Goal: Task Accomplishment & Management: Manage account settings

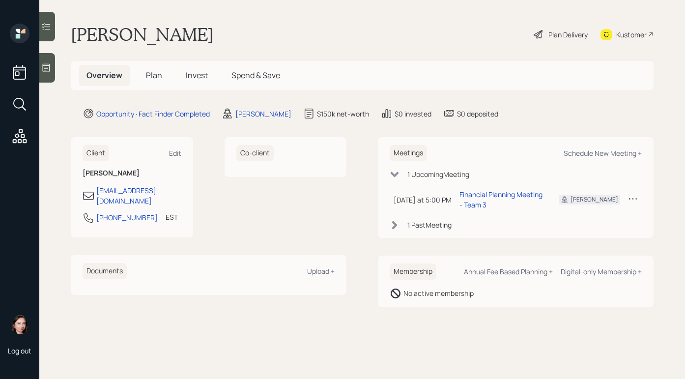
click at [461, 45] on main "[PERSON_NAME] Plan Delivery Kustomer Overview Plan Invest Spend & Save Opportun…" at bounding box center [362, 189] width 646 height 379
click at [485, 41] on div "[PERSON_NAME] Plan Delivery Kustomer" at bounding box center [362, 35] width 583 height 22
click at [550, 35] on div "Plan Delivery" at bounding box center [567, 34] width 39 height 10
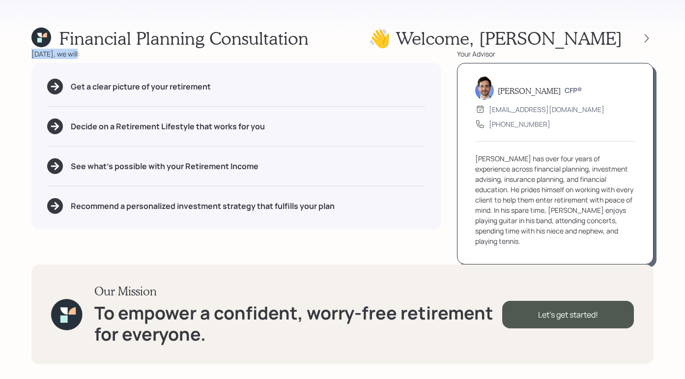
click at [417, 53] on div "Financial Planning Consultation 👋 Welcome , [PERSON_NAME] [DATE], we will: Get …" at bounding box center [342, 189] width 685 height 379
click at [367, 20] on div "Financial Planning Consultation 👋 Welcome , [PERSON_NAME] [DATE], we will: Get …" at bounding box center [342, 189] width 685 height 379
click at [623, 41] on icon at bounding box center [647, 38] width 10 height 10
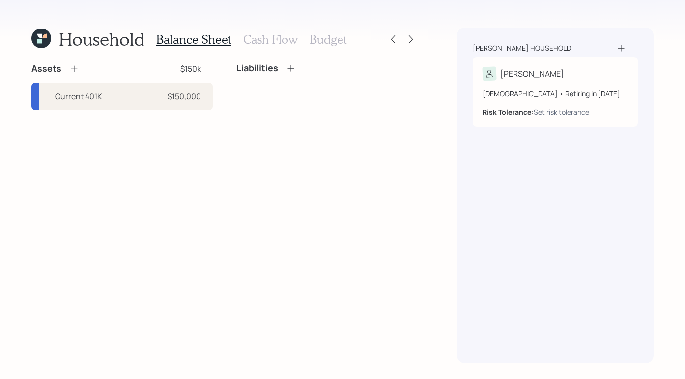
click at [279, 44] on h3 "Cash Flow" at bounding box center [270, 39] width 55 height 14
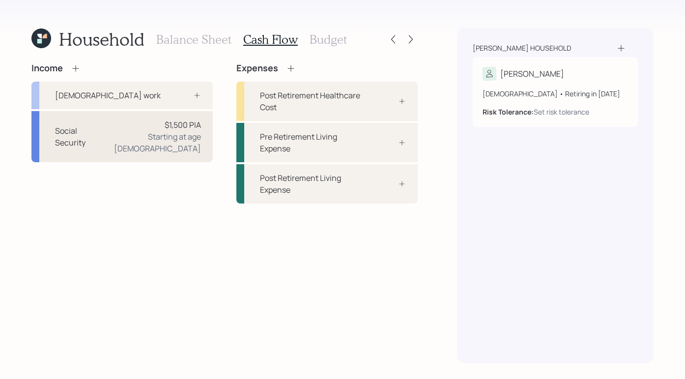
click at [152, 130] on div "$1,500 PIA Starting at age [DEMOGRAPHIC_DATA]" at bounding box center [151, 136] width 100 height 35
select select "2"
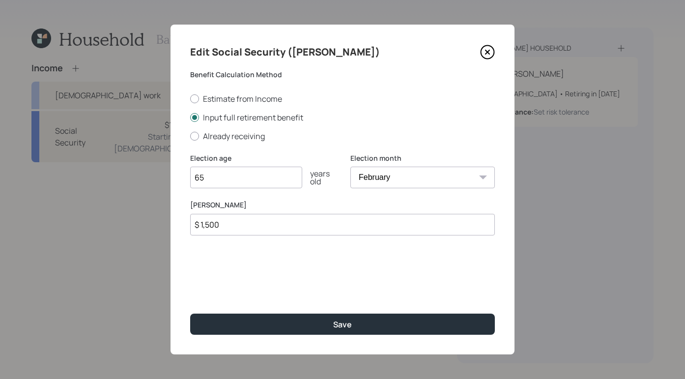
click at [491, 53] on icon at bounding box center [487, 52] width 15 height 15
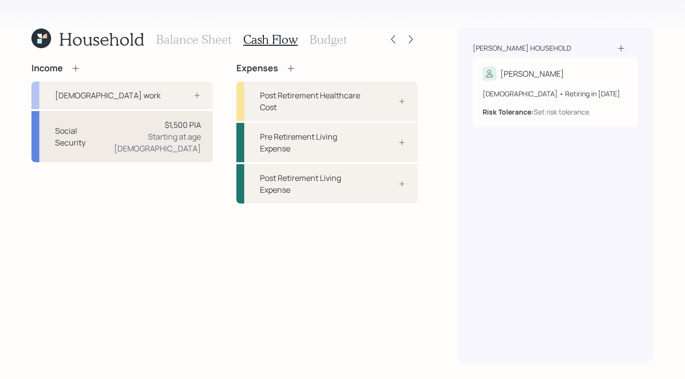
click at [131, 134] on div "Social Security $1,500 PIA Starting at age 65" at bounding box center [121, 136] width 181 height 51
select select "2"
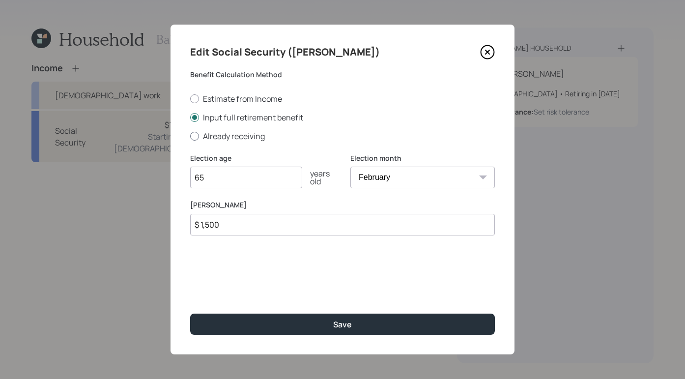
click at [192, 134] on div at bounding box center [194, 136] width 9 height 9
click at [190, 136] on input "Already receiving" at bounding box center [190, 136] width 0 height 0
radio input "true"
click at [229, 225] on input "$" at bounding box center [342, 225] width 305 height 22
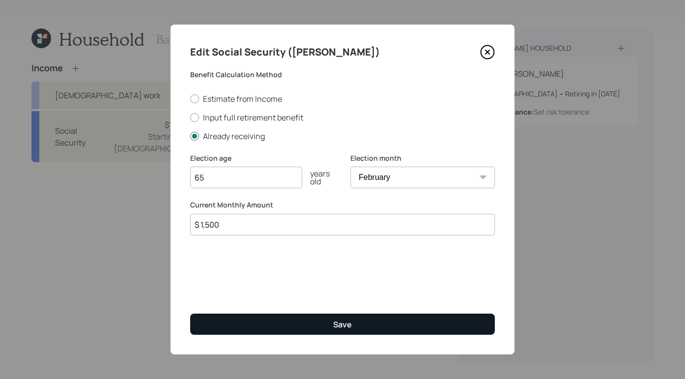
type input "$ 1,500"
click at [388, 328] on button "Save" at bounding box center [342, 324] width 305 height 21
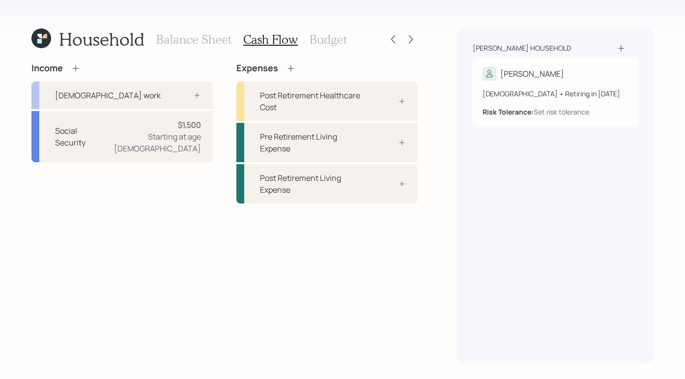
click at [48, 30] on icon at bounding box center [41, 39] width 20 height 20
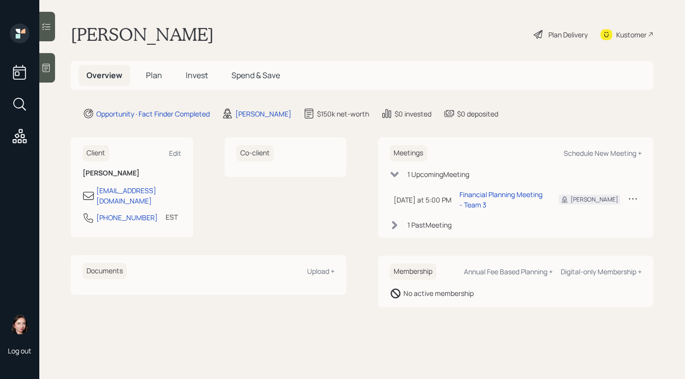
click at [551, 35] on div "Plan Delivery" at bounding box center [567, 34] width 39 height 10
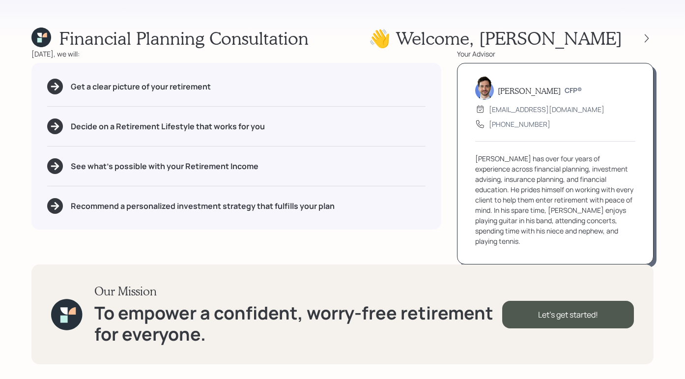
click at [457, 30] on div "Financial Planning Consultation 👋 Welcome , Janice" at bounding box center [342, 38] width 622 height 21
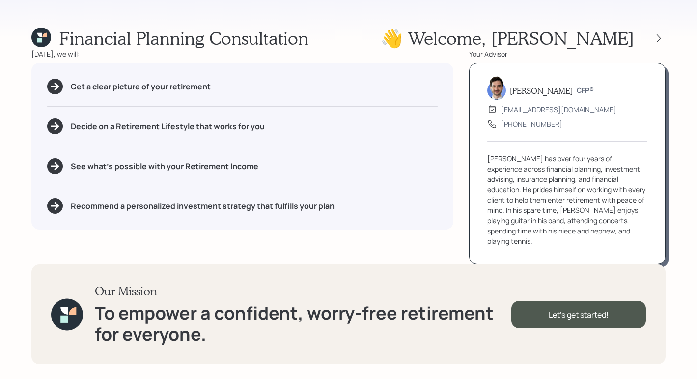
click at [427, 39] on div "Financial Planning Consultation 👋 Welcome , Janice" at bounding box center [348, 38] width 634 height 21
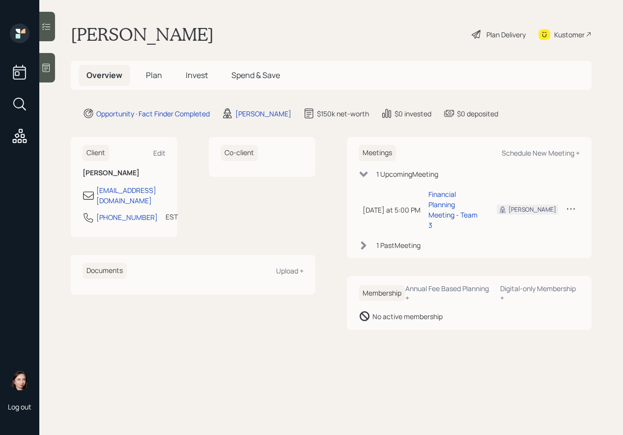
click at [45, 70] on icon at bounding box center [46, 68] width 10 height 10
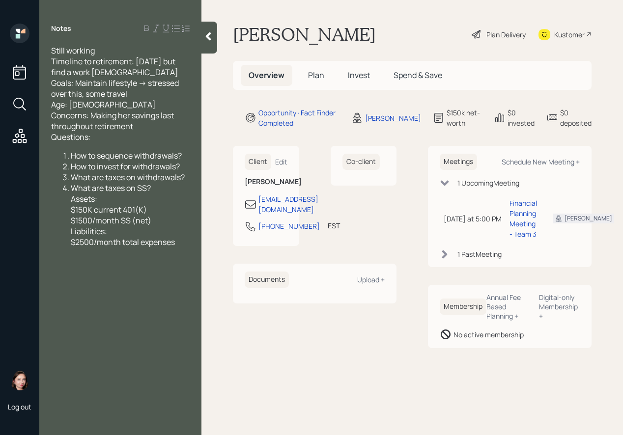
click at [209, 42] on div at bounding box center [209, 38] width 16 height 32
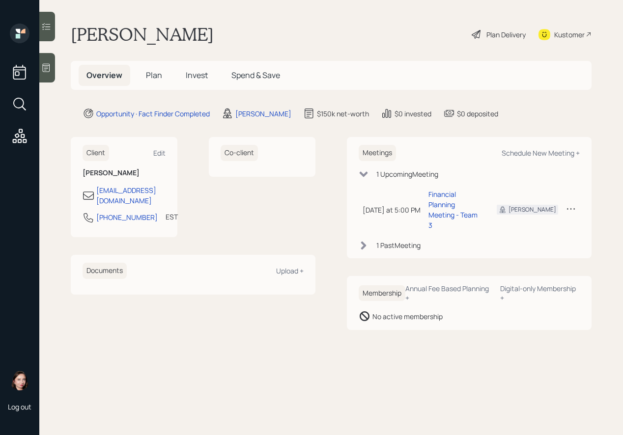
click at [567, 147] on div "Meetings Schedule New Meeting +" at bounding box center [469, 153] width 221 height 16
click at [566, 153] on div "Schedule New Meeting +" at bounding box center [541, 152] width 78 height 9
select select "b1d8ea90-abcc-42aa-86cc-4f33a132aacc"
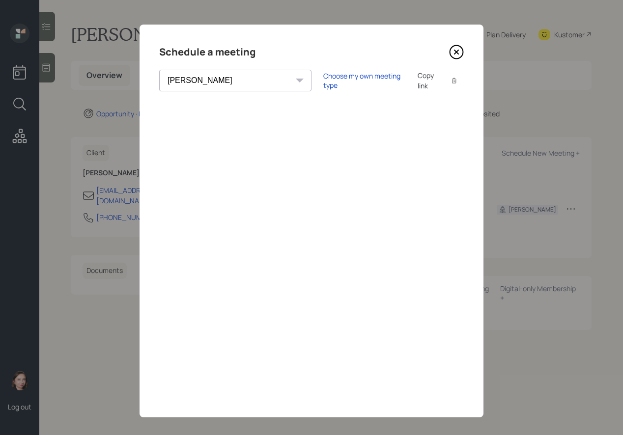
click at [230, 82] on div "[PERSON_NAME] [PERSON_NAME] [PERSON_NAME] [PERSON_NAME] [PERSON_NAME] [PERSON_N…" at bounding box center [235, 81] width 152 height 22
click at [226, 80] on div "[PERSON_NAME] [PERSON_NAME] [PERSON_NAME] [PERSON_NAME] [PERSON_NAME] [PERSON_N…" at bounding box center [235, 81] width 152 height 22
click at [229, 80] on div "[PERSON_NAME] [PERSON_NAME] [PERSON_NAME] [PERSON_NAME] [PERSON_NAME] [PERSON_N…" at bounding box center [235, 81] width 152 height 22
click at [227, 82] on div "[PERSON_NAME] [PERSON_NAME] [PERSON_NAME] [PERSON_NAME] [PERSON_NAME] [PERSON_N…" at bounding box center [235, 81] width 152 height 22
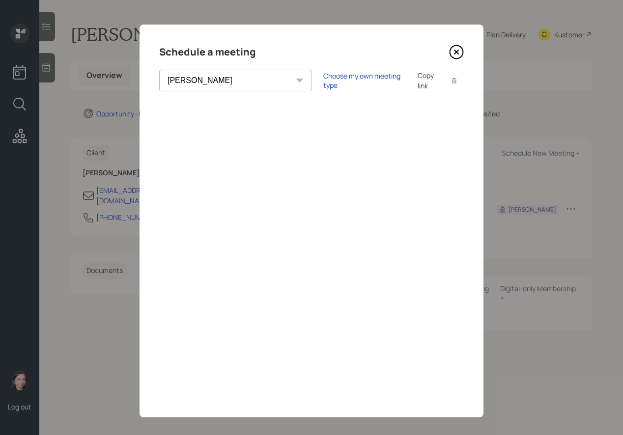
click at [452, 48] on icon at bounding box center [456, 52] width 15 height 15
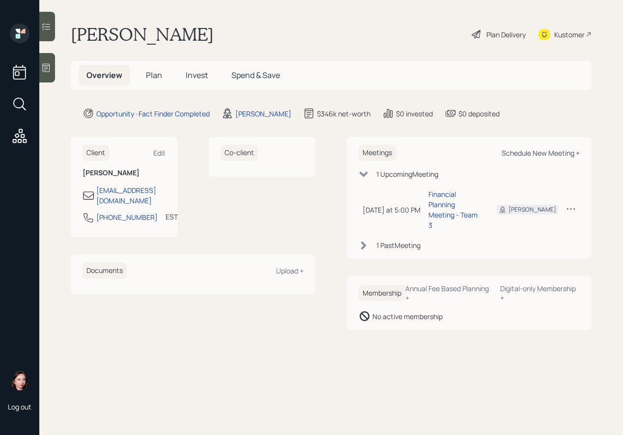
click at [533, 156] on div "Schedule New Meeting +" at bounding box center [541, 152] width 78 height 9
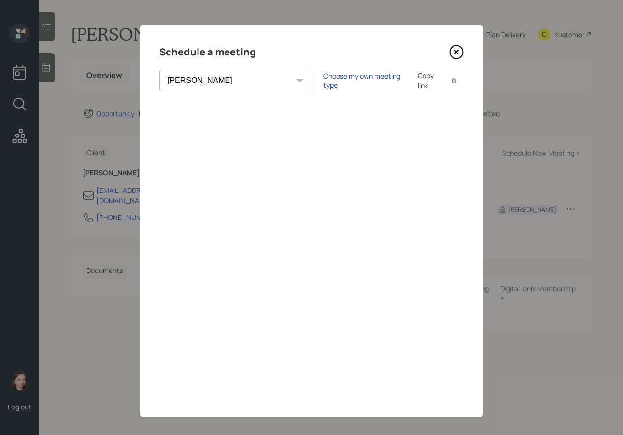
click at [228, 75] on select "[PERSON_NAME] [PERSON_NAME] [PERSON_NAME] [PERSON_NAME] [PERSON_NAME] [PERSON_N…" at bounding box center [235, 81] width 152 height 22
select select "ef6b64e1-8f62-4a74-b865-a7df4b35b836"
click at [159, 70] on select "[PERSON_NAME] [PERSON_NAME] [PERSON_NAME] [PERSON_NAME] [PERSON_NAME] [PERSON_N…" at bounding box center [235, 81] width 152 height 22
click at [323, 83] on div "Choose my own meeting type" at bounding box center [364, 80] width 83 height 19
click at [224, 81] on select "[PERSON_NAME] [PERSON_NAME] [PERSON_NAME] [PERSON_NAME] [PERSON_NAME] [PERSON_N…" at bounding box center [244, 81] width 170 height 22
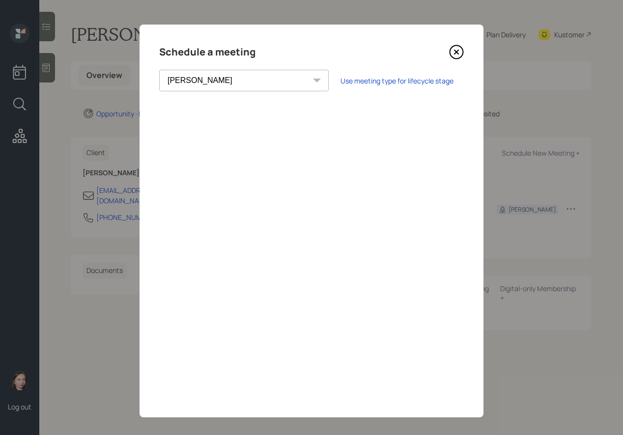
click at [223, 85] on select "[PERSON_NAME] [PERSON_NAME] [PERSON_NAME] [PERSON_NAME] [PERSON_NAME] [PERSON_N…" at bounding box center [244, 81] width 170 height 22
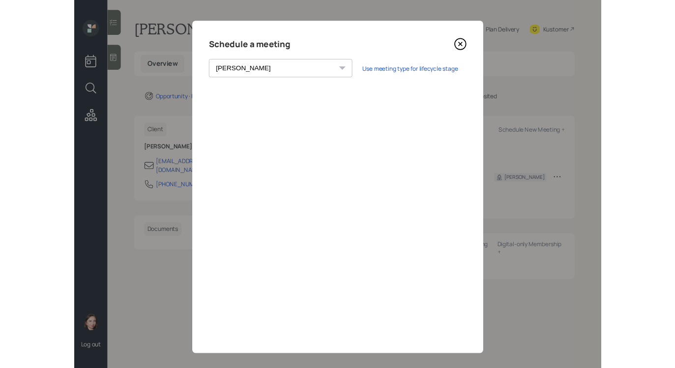
scroll to position [7, 0]
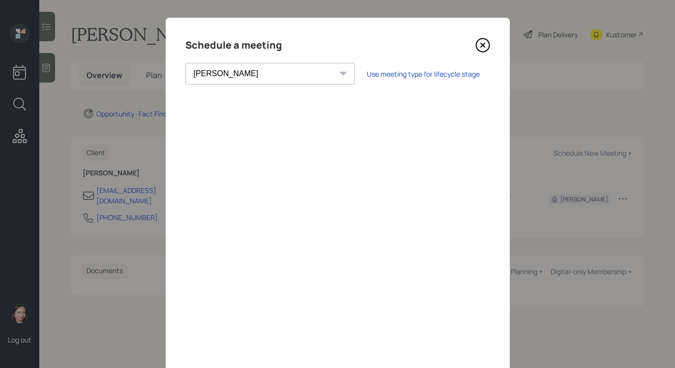
click at [484, 45] on icon at bounding box center [482, 45] width 15 height 15
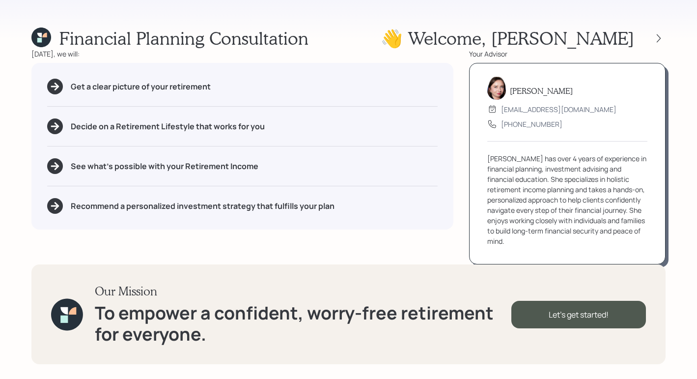
click at [403, 46] on div "Financial Planning Consultation 👋 Welcome , [PERSON_NAME]" at bounding box center [348, 38] width 634 height 21
click at [315, 31] on div "Financial Planning Consultation 👋 Welcome , [PERSON_NAME]" at bounding box center [348, 38] width 634 height 21
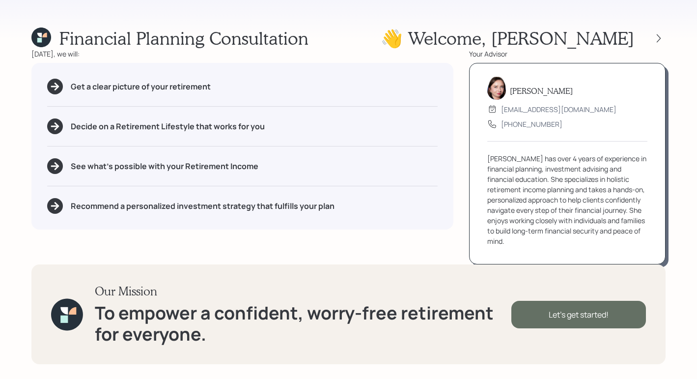
click at [595, 319] on div "Let's get started!" at bounding box center [579, 315] width 135 height 28
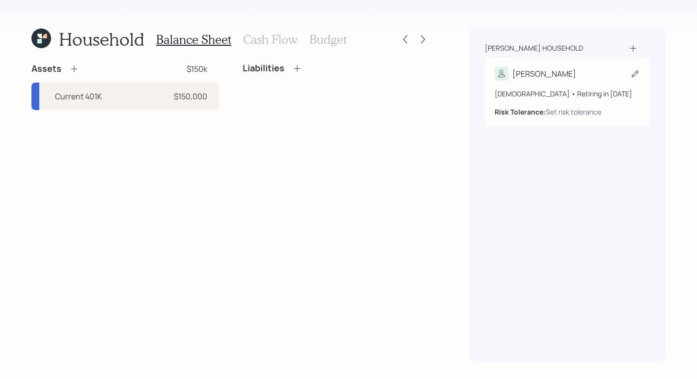
click at [568, 81] on div "64 years old • Retiring in February 2026 Risk Tolerance: Set risk tolerance" at bounding box center [567, 99] width 145 height 36
select select "2"
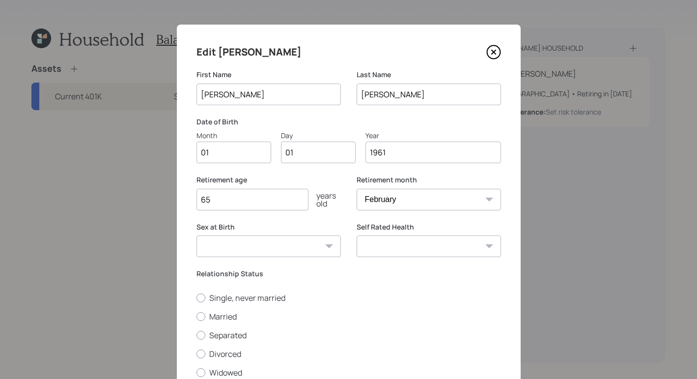
click at [251, 155] on input "01" at bounding box center [234, 153] width 75 height 22
type input "0"
type input "02"
type input "03"
drag, startPoint x: 234, startPoint y: 202, endPoint x: 170, endPoint y: 196, distance: 64.7
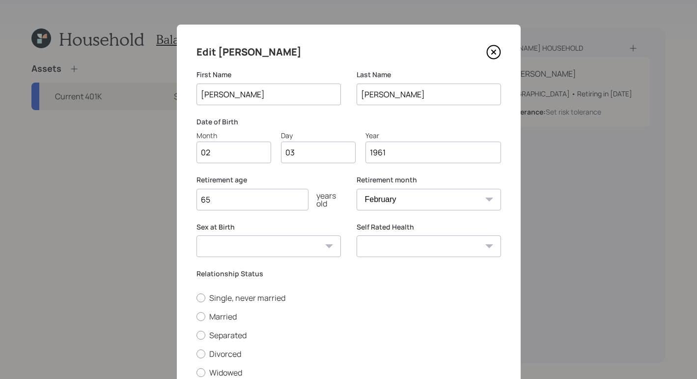
click at [170, 196] on div "Edit Janice First Name Janice Last Name Johnson Date of Birth Month 02 Day 03 Y…" at bounding box center [348, 189] width 697 height 379
type input "65"
click at [301, 253] on select "Male Female Other / Prefer not to say" at bounding box center [269, 246] width 144 height 22
select select "female"
click at [197, 235] on select "Male Female Other / Prefer not to say" at bounding box center [269, 246] width 144 height 22
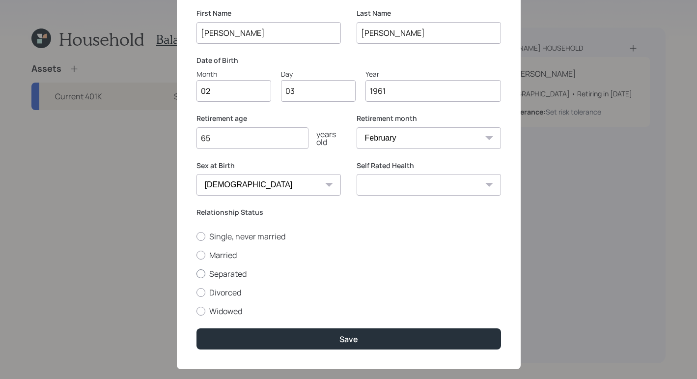
scroll to position [77, 0]
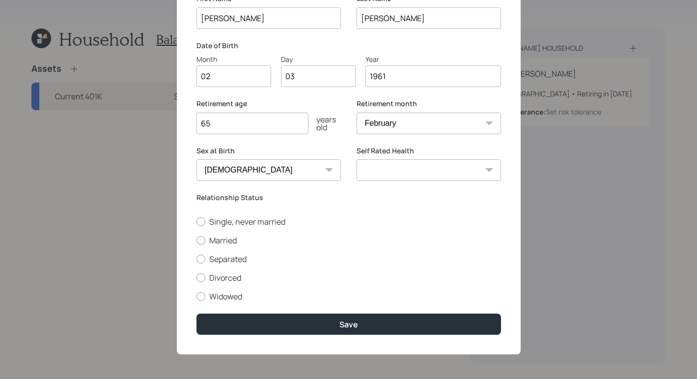
click at [479, 173] on select "Excellent Very Good Good Fair Poor" at bounding box center [429, 170] width 144 height 22
select select "good"
click at [357, 159] on select "Excellent Very Good Good Fair Poor" at bounding box center [429, 170] width 144 height 22
click at [204, 225] on label "Single, never married" at bounding box center [349, 221] width 305 height 11
click at [197, 222] on input "Single, never married" at bounding box center [196, 221] width 0 height 0
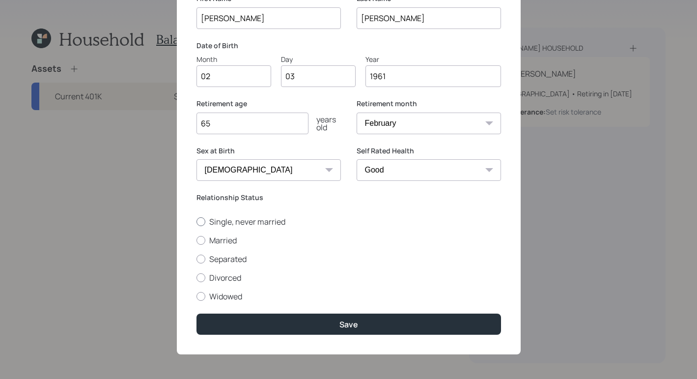
radio input "true"
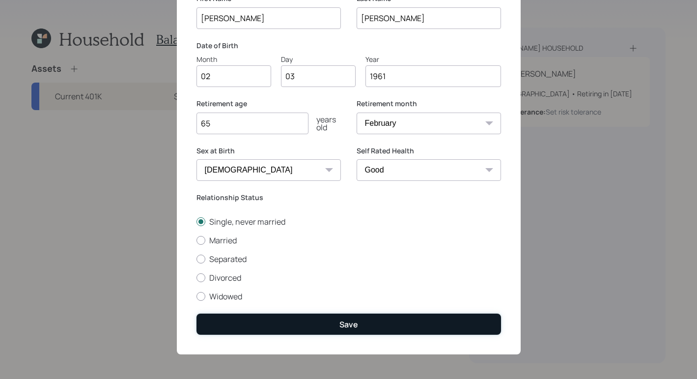
click at [352, 324] on div "Save" at bounding box center [349, 324] width 19 height 11
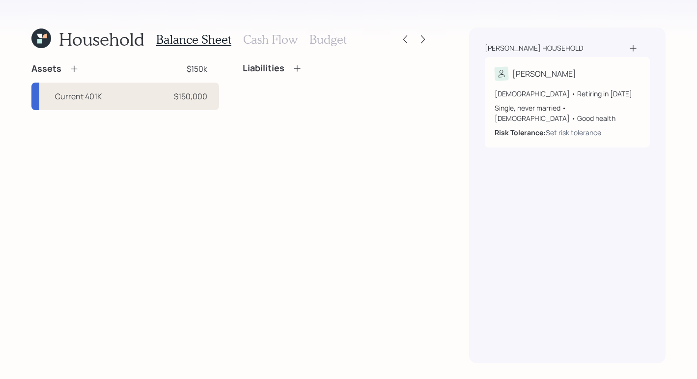
click at [123, 100] on div "Current 401K $150,000" at bounding box center [125, 97] width 188 height 28
select select "company_sponsored"
select select "balanced"
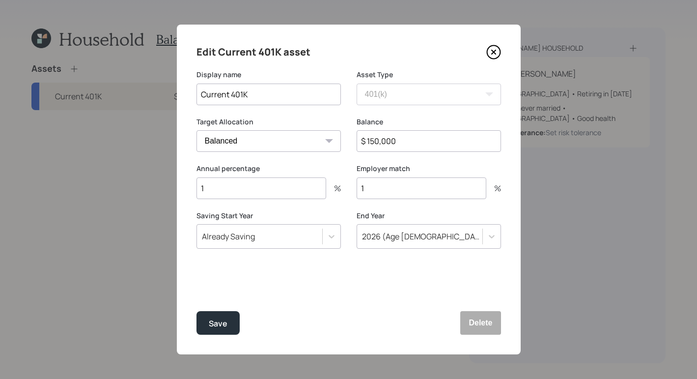
click at [281, 190] on input "1" at bounding box center [262, 188] width 130 height 22
type input "5"
click at [392, 195] on input "1" at bounding box center [422, 188] width 130 height 22
type input "3"
drag, startPoint x: 217, startPoint y: 329, endPoint x: 220, endPoint y: 334, distance: 5.6
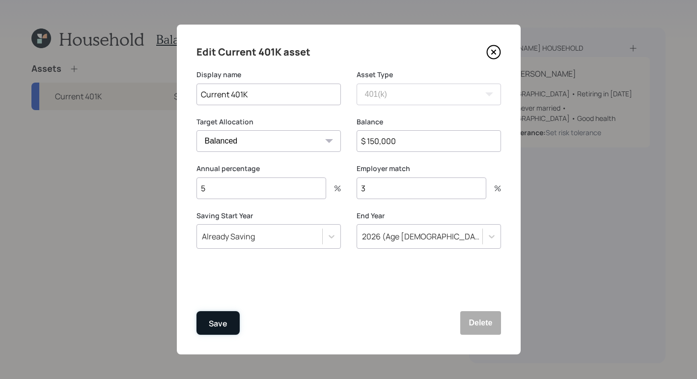
click at [217, 329] on div "Save" at bounding box center [218, 323] width 19 height 13
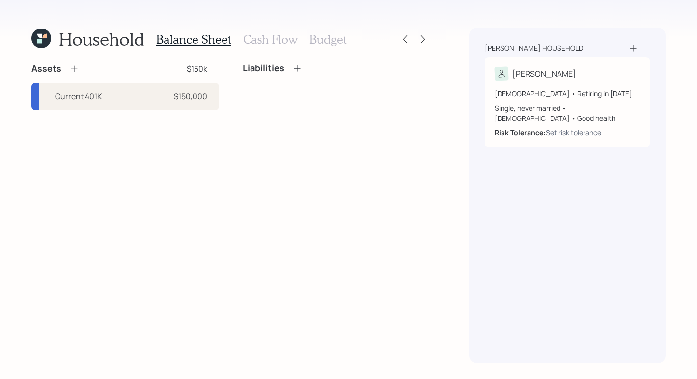
click at [76, 71] on icon at bounding box center [74, 69] width 10 height 10
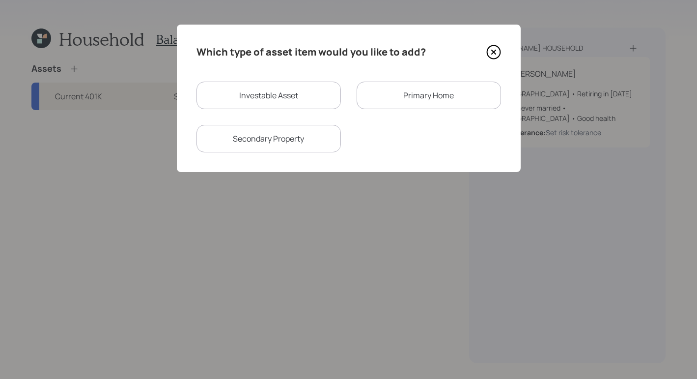
click at [235, 97] on div "Investable Asset" at bounding box center [269, 96] width 144 height 28
select select "taxable"
select select "balanced"
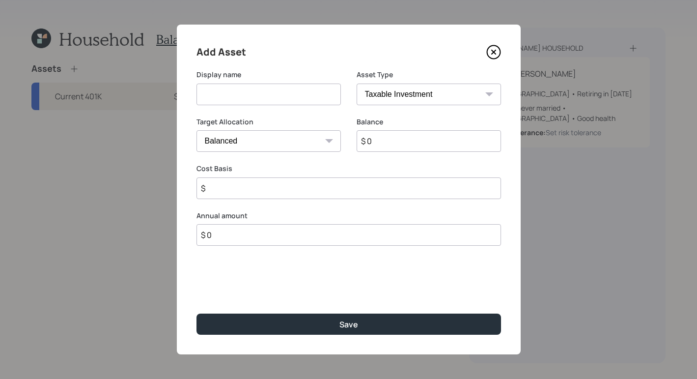
click at [286, 94] on input at bounding box center [269, 95] width 144 height 22
type input "CD"
click at [392, 142] on input "$ 0" at bounding box center [429, 141] width 144 height 22
type input "$ 11,000"
click at [291, 144] on select "Cash Conservative Balanced Aggressive" at bounding box center [269, 141] width 144 height 22
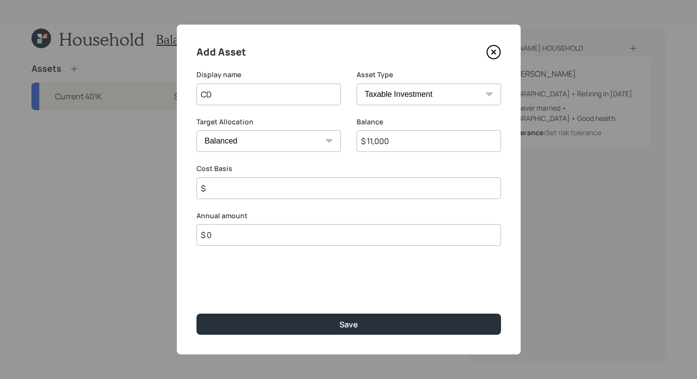
select select "conservative"
click at [197, 130] on select "Cash Conservative Balanced Aggressive" at bounding box center [269, 141] width 144 height 22
click at [281, 194] on input "$" at bounding box center [349, 188] width 305 height 22
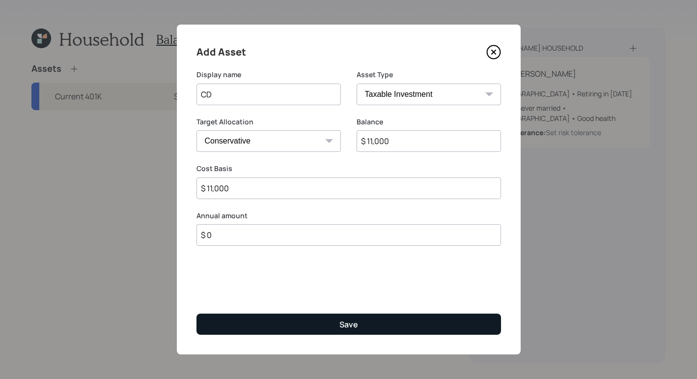
type input "$ 11,000"
click at [400, 325] on button "Save" at bounding box center [349, 324] width 305 height 21
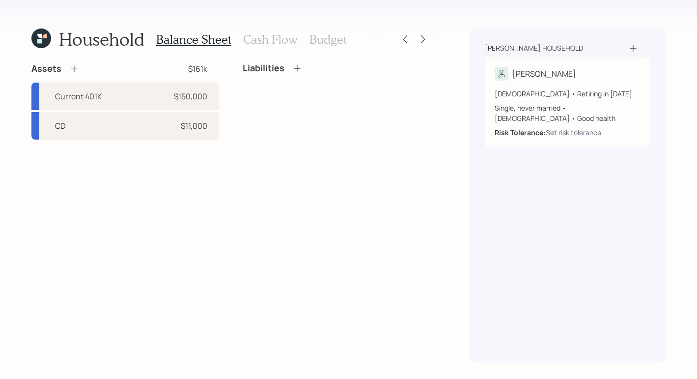
click at [74, 69] on icon at bounding box center [74, 69] width 10 height 10
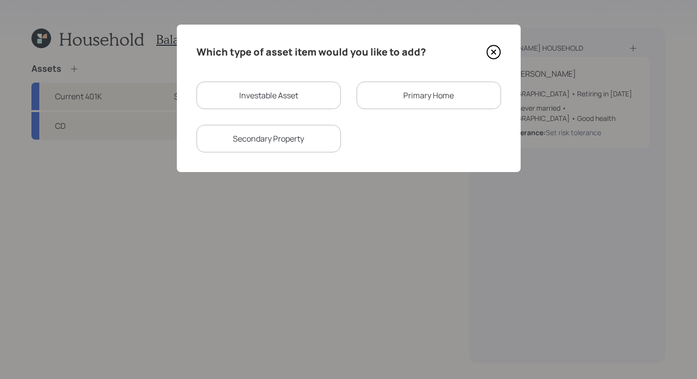
click at [275, 99] on div "Investable Asset" at bounding box center [269, 96] width 144 height 28
select select "taxable"
select select "balanced"
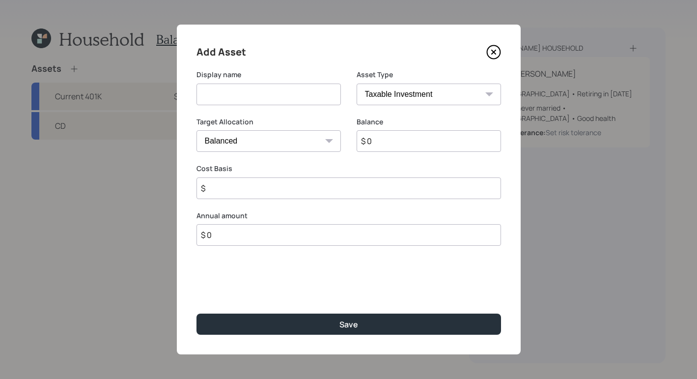
click at [264, 97] on input at bounding box center [269, 95] width 144 height 22
type input "Checking/Savings"
click at [406, 101] on select "SEP IRA IRA Roth IRA 401(k) Roth 401(k) 403(b) Roth 403(b) 457(b) Roth 457(b) H…" at bounding box center [429, 95] width 144 height 22
click at [435, 96] on select "SEP IRA IRA Roth IRA 401(k) Roth 401(k) 403(b) Roth 403(b) 457(b) Roth 457(b) H…" at bounding box center [429, 95] width 144 height 22
select select "cash"
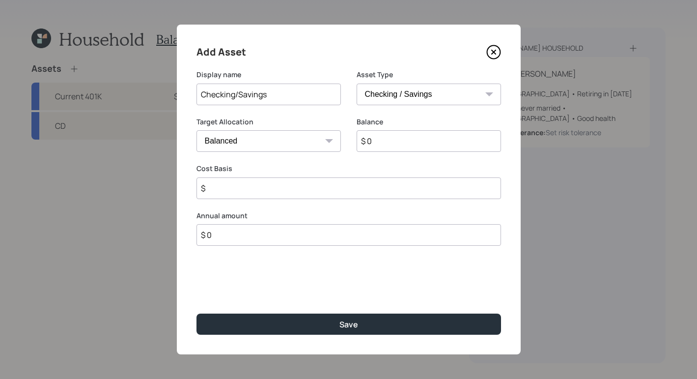
click at [357, 84] on select "SEP IRA IRA Roth IRA 401(k) Roth 401(k) 403(b) Roth 403(b) 457(b) Roth 457(b) H…" at bounding box center [429, 95] width 144 height 22
type input "$"
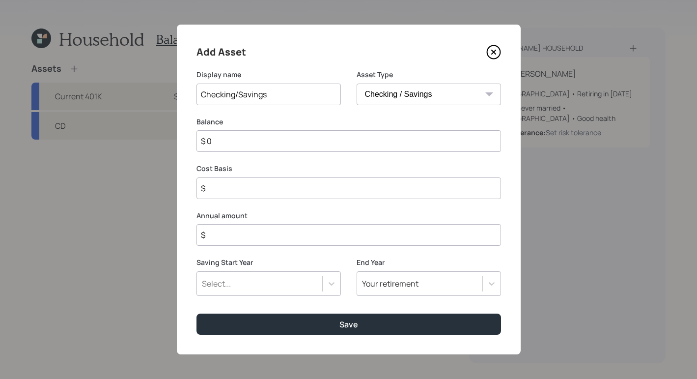
click at [444, 97] on select "SEP IRA IRA Roth IRA 401(k) Roth 401(k) 403(b) Roth 403(b) 457(b) Roth 457(b) H…" at bounding box center [429, 95] width 144 height 22
drag, startPoint x: 269, startPoint y: 144, endPoint x: 279, endPoint y: 138, distance: 11.2
click at [269, 144] on input "$ 0" at bounding box center [349, 141] width 305 height 22
type input "$"
type input "$ 5"
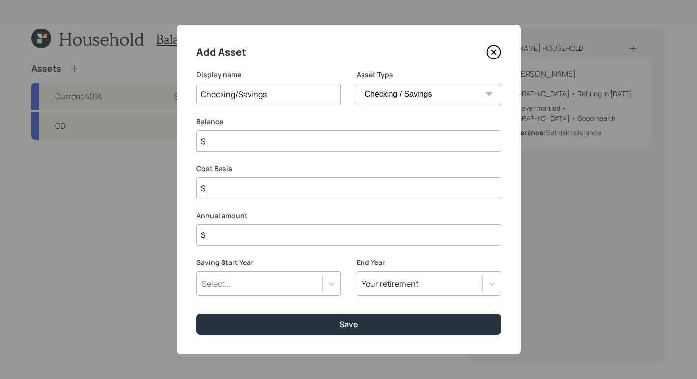
type input "$ 5"
type input "$ 50"
type input "$ 500"
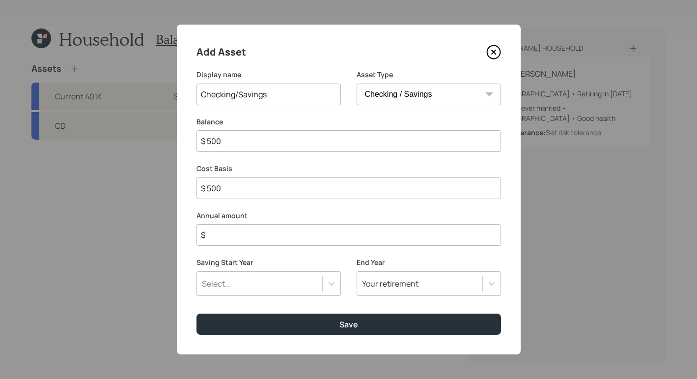
drag, startPoint x: 317, startPoint y: 233, endPoint x: 318, endPoint y: 219, distance: 13.8
click at [318, 234] on input "$" at bounding box center [349, 235] width 305 height 22
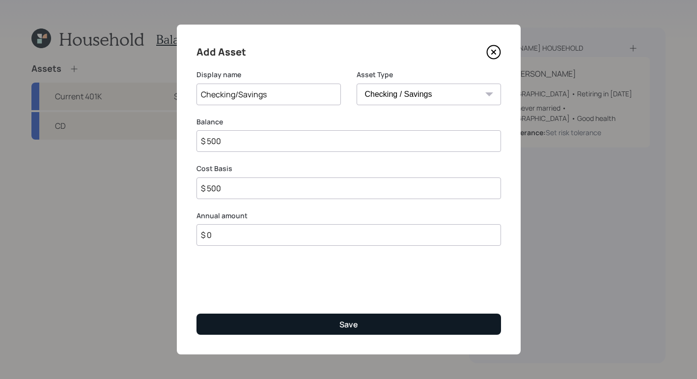
type input "$ 0"
click at [361, 330] on button "Save" at bounding box center [349, 324] width 305 height 21
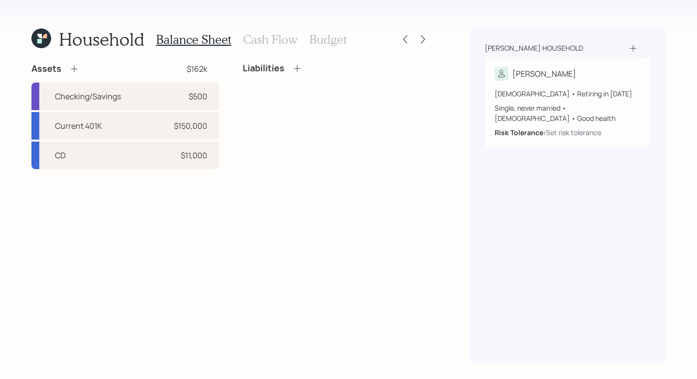
click at [79, 71] on div "Assets $162k" at bounding box center [125, 69] width 188 height 12
click at [75, 70] on icon at bounding box center [74, 69] width 10 height 10
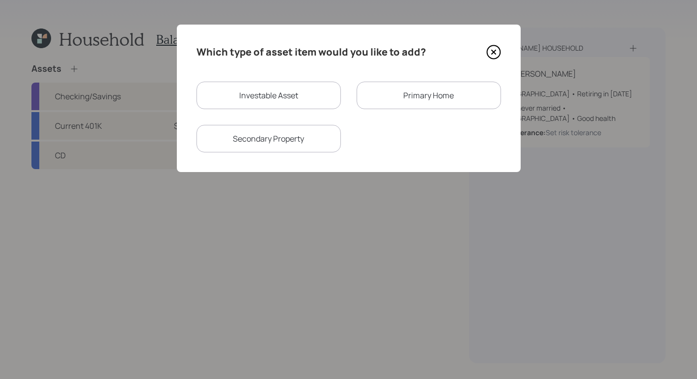
click at [274, 94] on div "Investable Asset" at bounding box center [269, 96] width 144 height 28
select select "taxable"
select select "balanced"
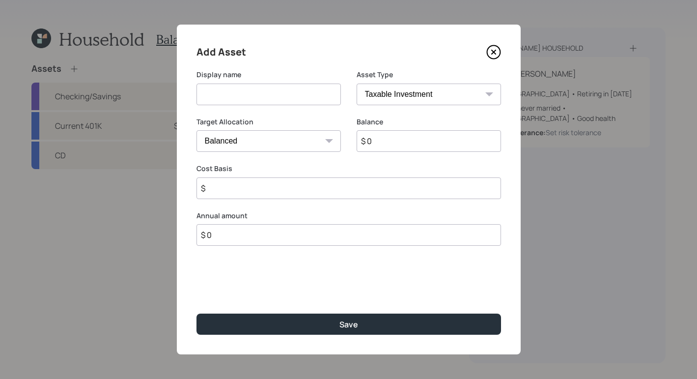
click at [292, 99] on input at bounding box center [269, 95] width 144 height 22
click at [491, 51] on icon at bounding box center [494, 52] width 15 height 15
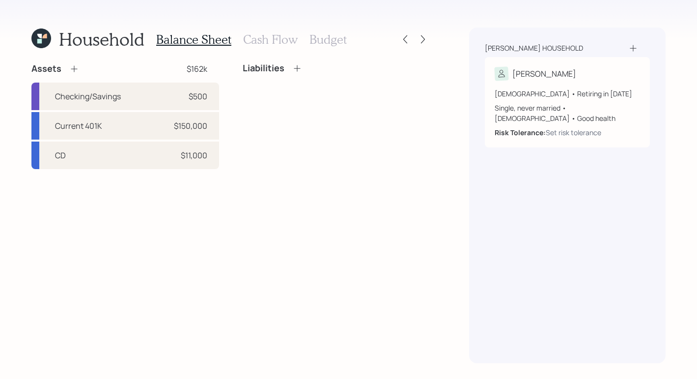
click at [75, 71] on icon at bounding box center [74, 69] width 10 height 10
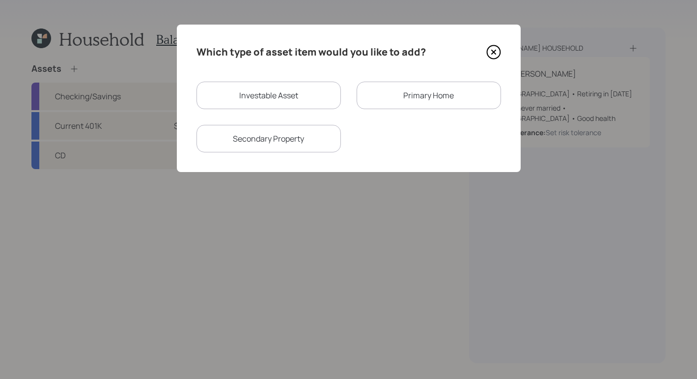
click at [422, 98] on div "Primary Home" at bounding box center [429, 96] width 144 height 28
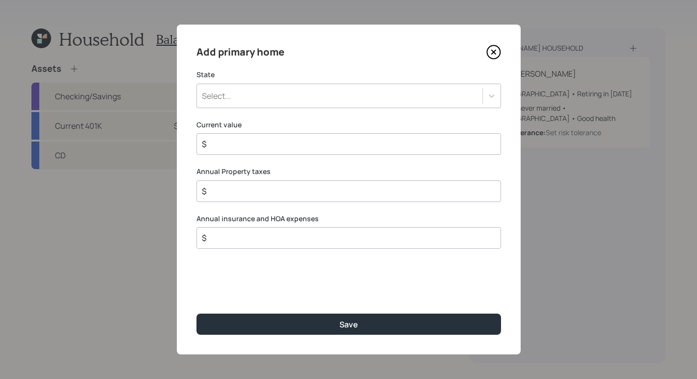
click at [333, 95] on div "Select..." at bounding box center [340, 95] width 286 height 17
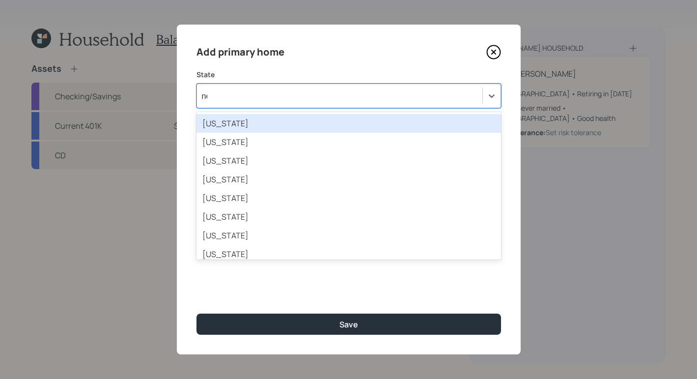
type input "new"
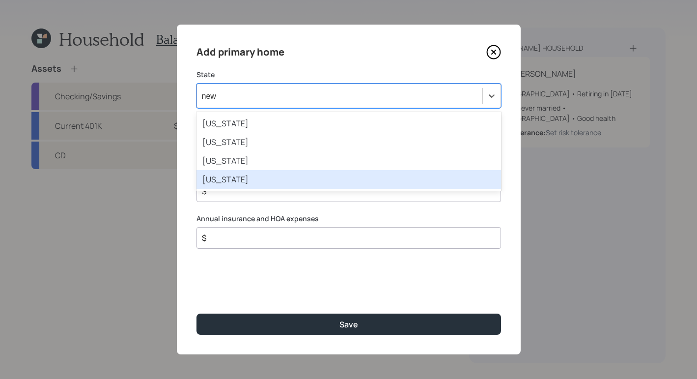
click at [301, 177] on div "New York" at bounding box center [349, 179] width 305 height 19
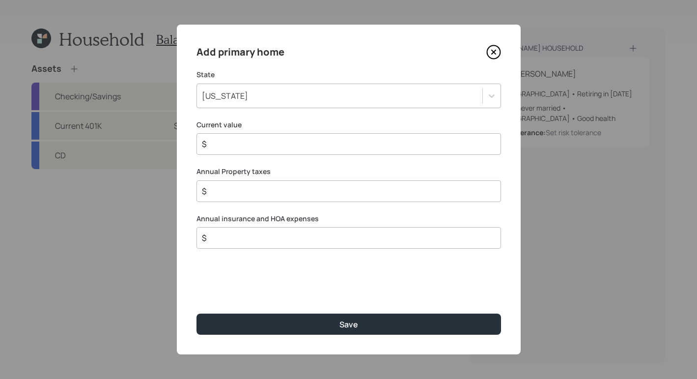
click at [344, 144] on input "$" at bounding box center [345, 144] width 288 height 12
type input "$ 200,000"
click at [247, 194] on input "$" at bounding box center [345, 191] width 288 height 12
type input "$ 0"
click at [317, 237] on input "$" at bounding box center [345, 238] width 288 height 12
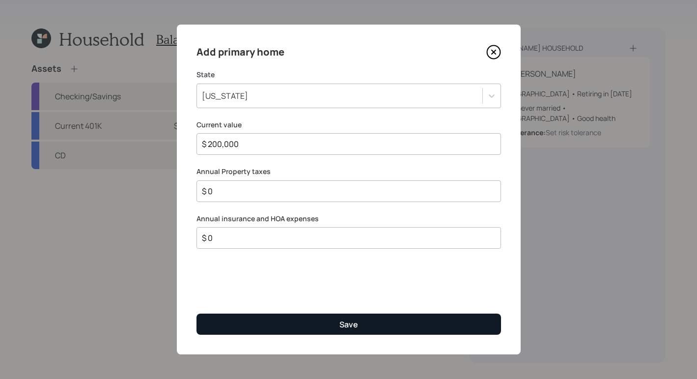
type input "$ 0"
drag, startPoint x: 370, startPoint y: 324, endPoint x: 362, endPoint y: 330, distance: 10.1
click at [370, 324] on button "Save" at bounding box center [349, 324] width 305 height 21
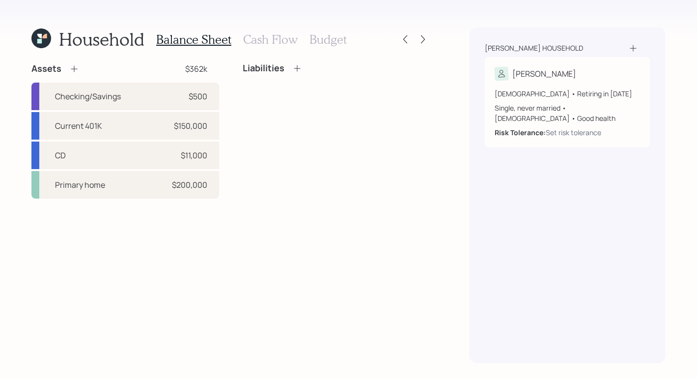
click at [72, 68] on icon at bounding box center [74, 69] width 10 height 10
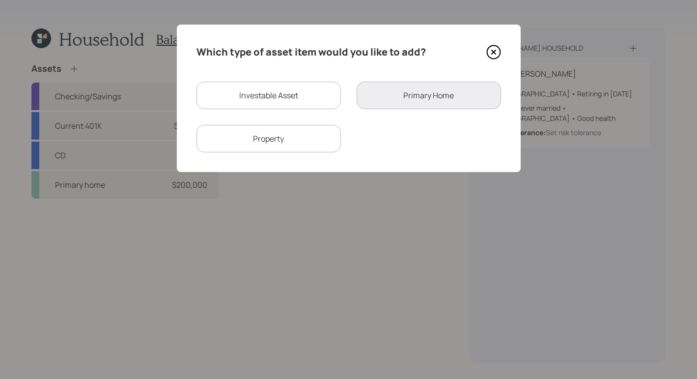
click at [281, 96] on div "Investable Asset" at bounding box center [269, 96] width 144 height 28
select select "taxable"
select select "balanced"
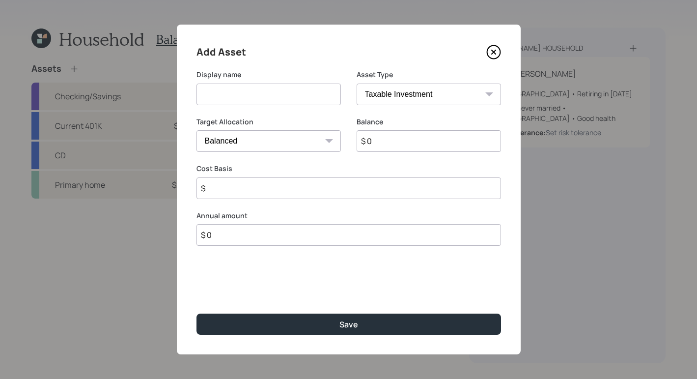
click at [315, 101] on input at bounding box center [269, 95] width 144 height 22
type input "c"
type input "Cap Fund"
click at [410, 141] on input "$ 0" at bounding box center [429, 141] width 144 height 22
type input "$ 20,000"
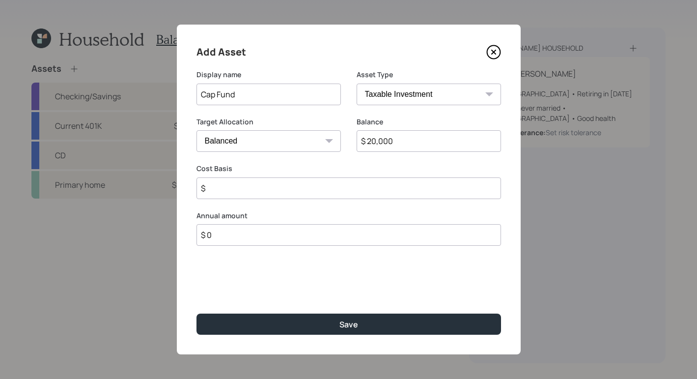
click at [328, 192] on input "$" at bounding box center [349, 188] width 305 height 22
type input "$ 20,000"
click at [463, 97] on select "SEP IRA IRA Roth IRA 401(k) Roth 401(k) 403(b) Roth 403(b) 457(b) Roth 457(b) H…" at bounding box center [429, 95] width 144 height 22
select select "ira"
click at [357, 84] on select "SEP IRA IRA Roth IRA 401(k) Roth 401(k) 403(b) Roth 403(b) 457(b) Roth 457(b) H…" at bounding box center [429, 95] width 144 height 22
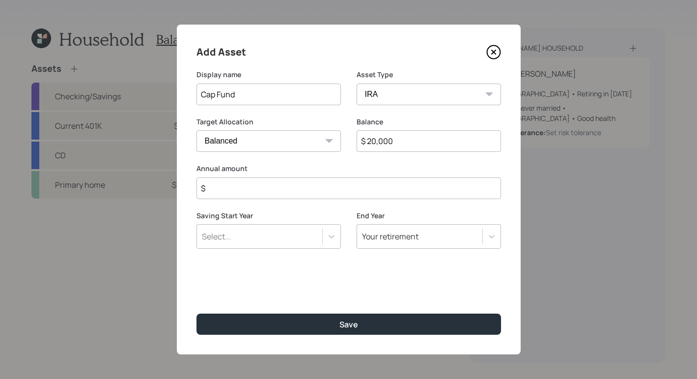
click at [267, 192] on input "$" at bounding box center [349, 188] width 305 height 22
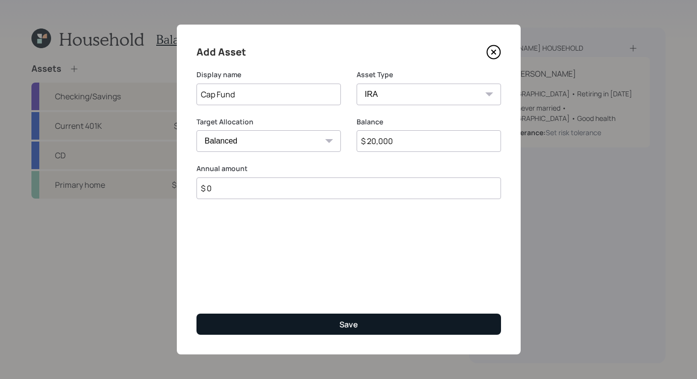
type input "$ 0"
click at [361, 316] on button "Save" at bounding box center [349, 324] width 305 height 21
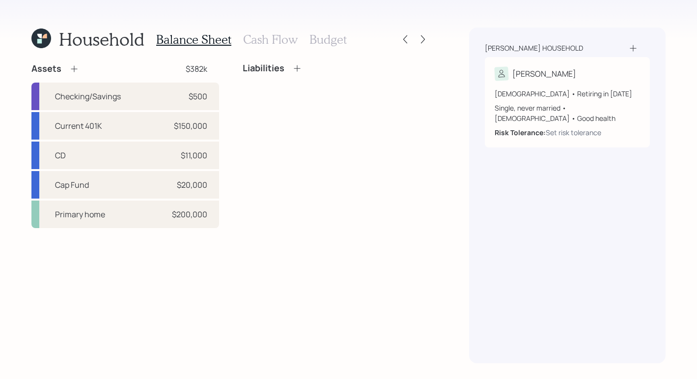
click at [296, 66] on icon at bounding box center [297, 68] width 10 height 10
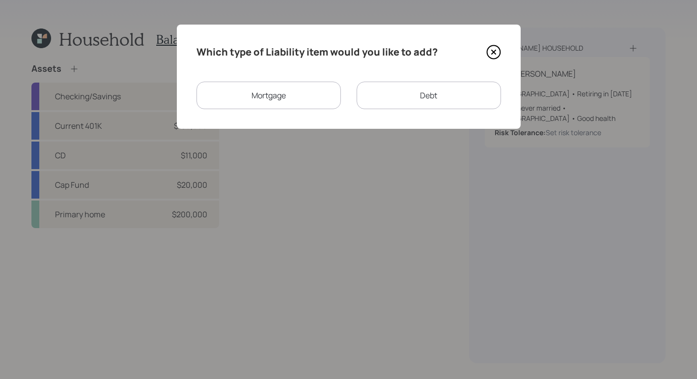
click at [277, 90] on div "Mortgage" at bounding box center [269, 96] width 144 height 28
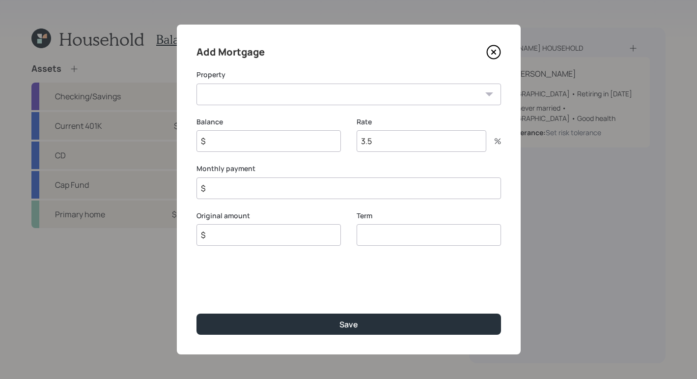
click at [303, 92] on select "NY Primary home" at bounding box center [349, 95] width 305 height 22
select select "87f627b7-7337-4cc2-a9a1-1f5dd7f82de8"
click at [197, 84] on select "NY Primary home" at bounding box center [349, 95] width 305 height 22
click at [245, 143] on input "$" at bounding box center [269, 141] width 144 height 22
type input "$ 35,000"
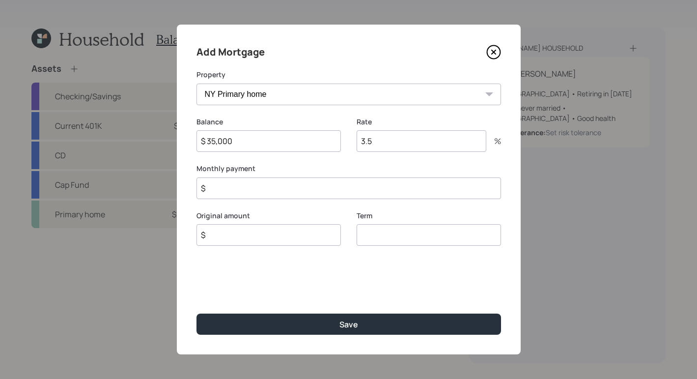
click at [413, 148] on input "3.5" at bounding box center [422, 141] width 130 height 22
click at [262, 194] on input "$" at bounding box center [349, 188] width 305 height 22
type input "$ 210"
click at [252, 230] on input "$" at bounding box center [269, 235] width 144 height 22
click at [256, 234] on input "$" at bounding box center [269, 235] width 144 height 22
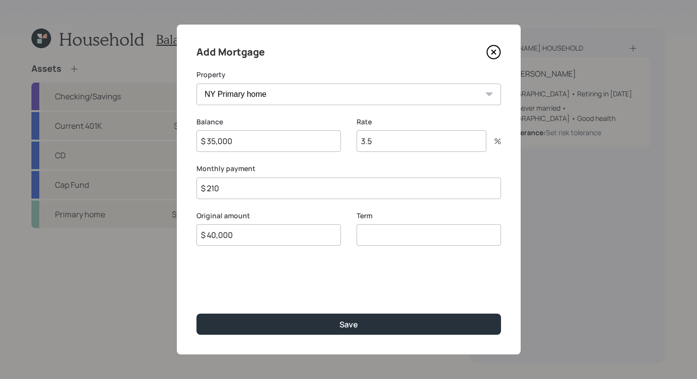
type input "$ 40,000"
click at [399, 234] on input "number" at bounding box center [429, 235] width 144 height 22
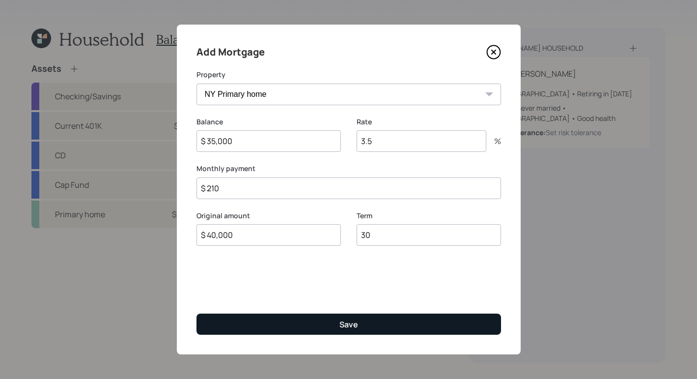
type input "30"
click at [341, 326] on div "Save" at bounding box center [349, 324] width 19 height 11
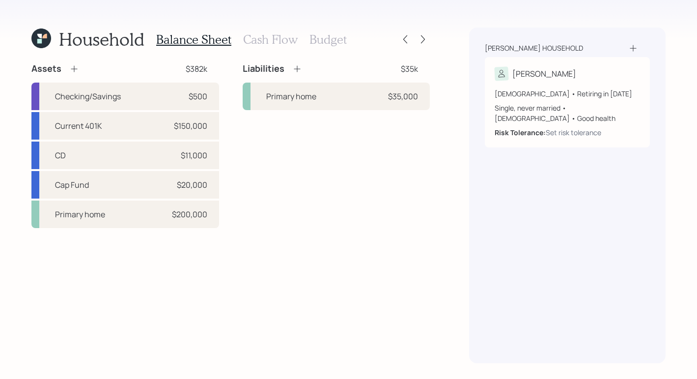
click at [297, 66] on icon at bounding box center [297, 69] width 10 height 10
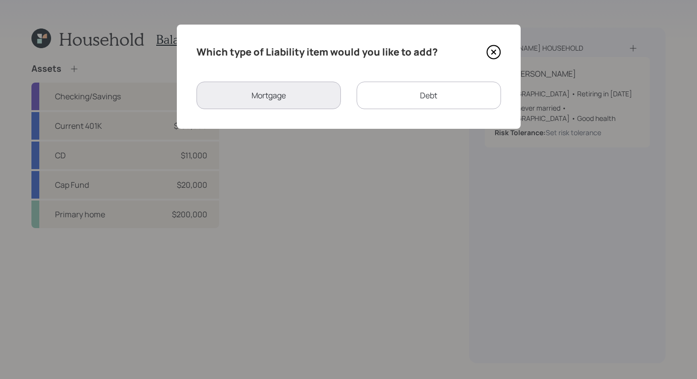
click at [409, 99] on div "Debt" at bounding box center [429, 96] width 144 height 28
select select "credit_card"
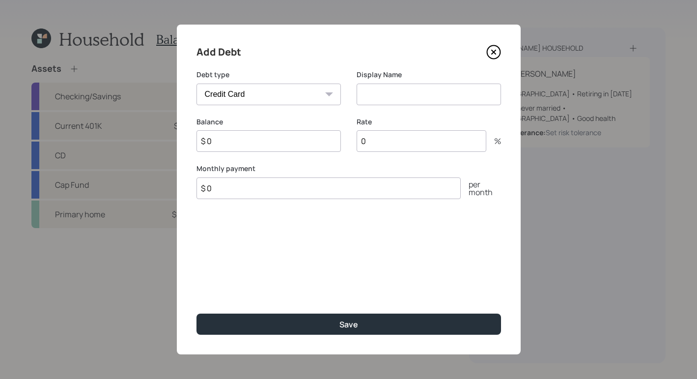
click at [383, 140] on input "0" at bounding box center [422, 141] width 130 height 22
click at [237, 135] on input "$ 0" at bounding box center [269, 141] width 144 height 22
click at [246, 143] on input "$ 0" at bounding box center [269, 141] width 144 height 22
type input "$ 420"
click at [396, 90] on input at bounding box center [429, 95] width 144 height 22
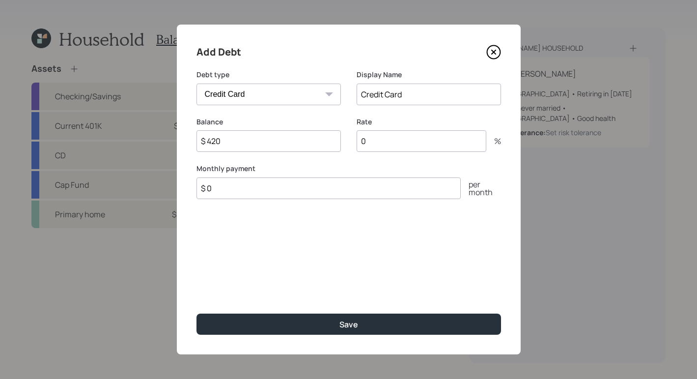
type input "Credit Card"
click at [289, 190] on input "$ 0" at bounding box center [329, 188] width 264 height 22
click at [271, 187] on input "$" at bounding box center [329, 188] width 264 height 22
type input "$"
click at [413, 150] on input "0" at bounding box center [422, 141] width 130 height 22
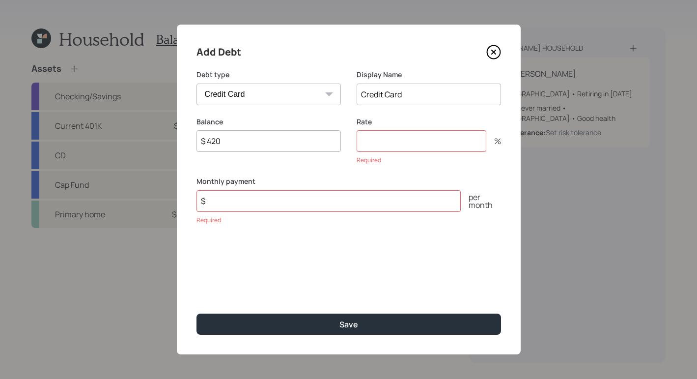
type input "0"
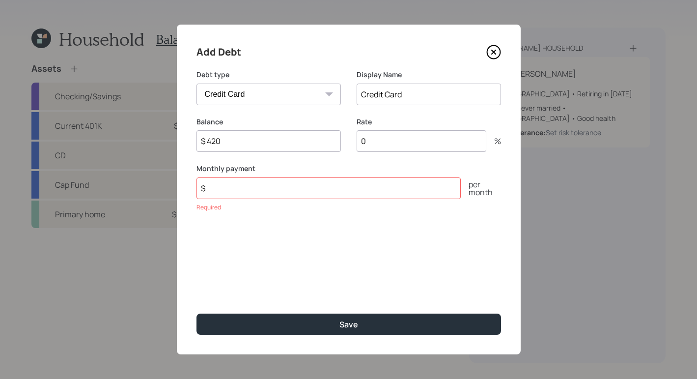
click at [397, 183] on input "$" at bounding box center [329, 188] width 264 height 22
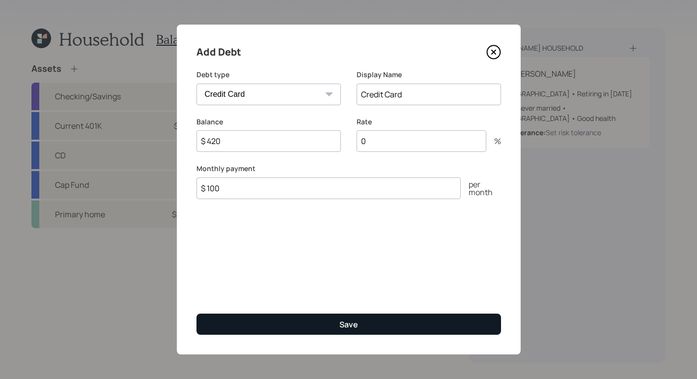
type input "$ 100"
click at [341, 326] on div "Save" at bounding box center [349, 324] width 19 height 11
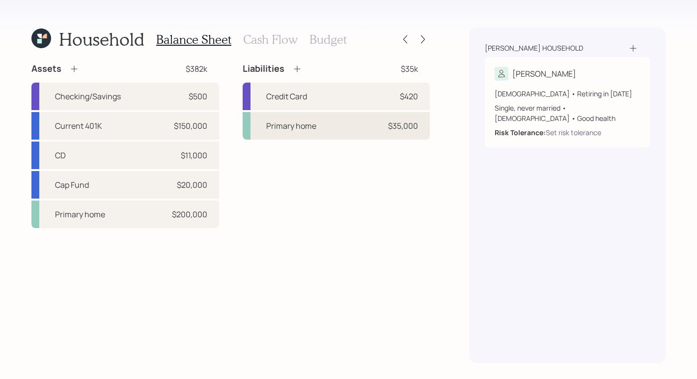
click at [342, 120] on div "Primary home $35,000" at bounding box center [337, 126] width 188 height 28
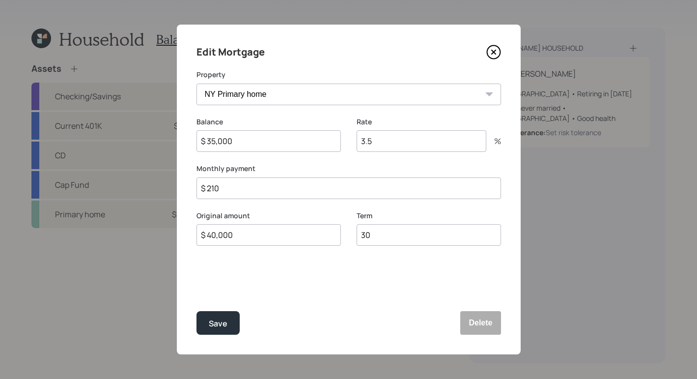
click at [281, 183] on input "$ 210" at bounding box center [349, 188] width 305 height 22
click at [496, 55] on icon at bounding box center [494, 52] width 15 height 15
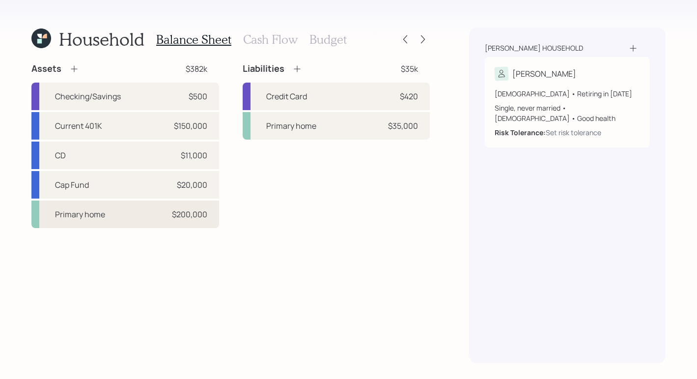
click at [153, 217] on div "Primary home $200,000" at bounding box center [125, 215] width 188 height 28
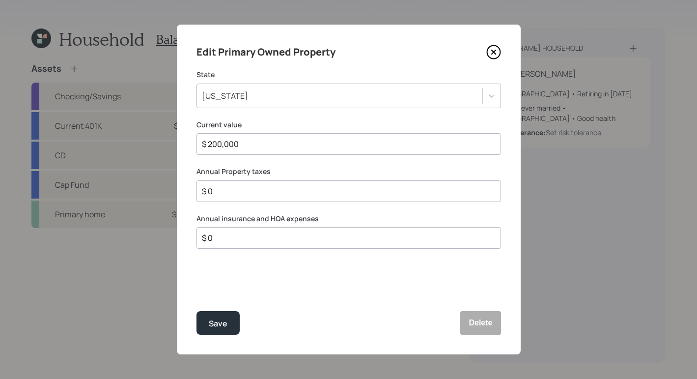
click at [273, 197] on div "$ 0" at bounding box center [349, 191] width 305 height 22
click at [273, 194] on input "$ 0" at bounding box center [345, 191] width 288 height 12
click at [245, 241] on input "$ 0" at bounding box center [345, 238] width 288 height 12
click at [495, 55] on icon at bounding box center [494, 52] width 15 height 15
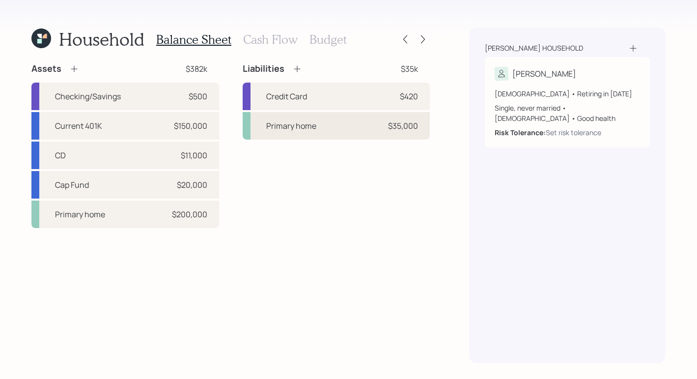
click at [355, 123] on div "Primary home $35,000" at bounding box center [337, 126] width 188 height 28
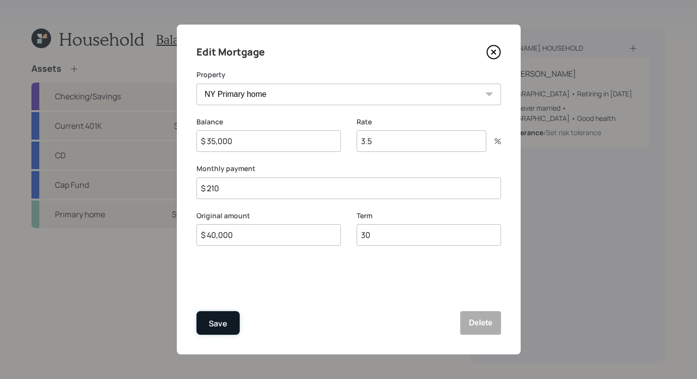
click at [221, 324] on div "Save" at bounding box center [218, 323] width 19 height 13
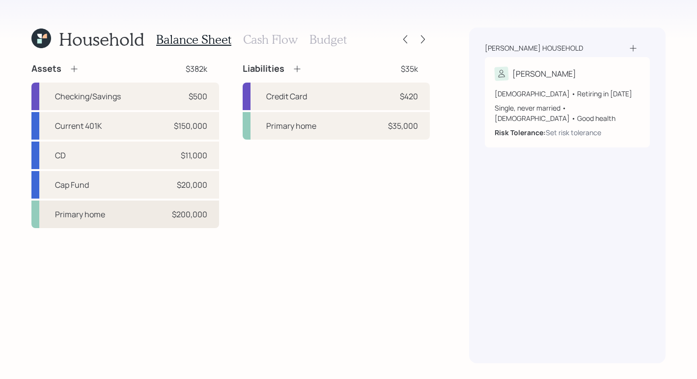
click at [161, 217] on div "Primary home $200,000" at bounding box center [125, 215] width 188 height 28
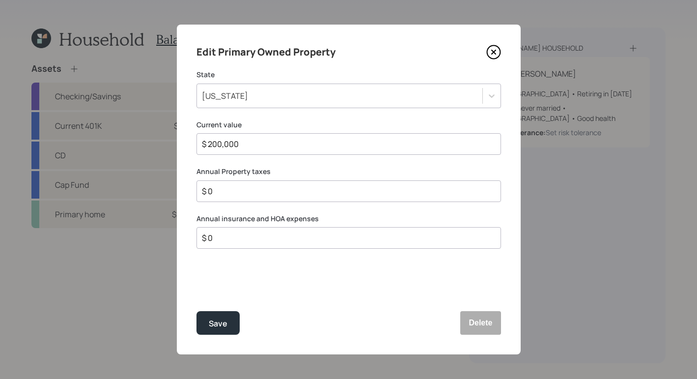
click at [246, 194] on input "$ 0" at bounding box center [345, 191] width 288 height 12
type input "$ 1,090"
click at [211, 325] on div "Save" at bounding box center [218, 323] width 19 height 13
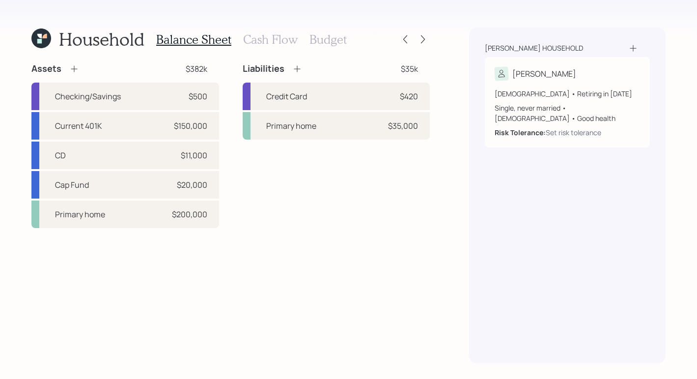
click at [269, 42] on h3 "Cash Flow" at bounding box center [270, 39] width 55 height 14
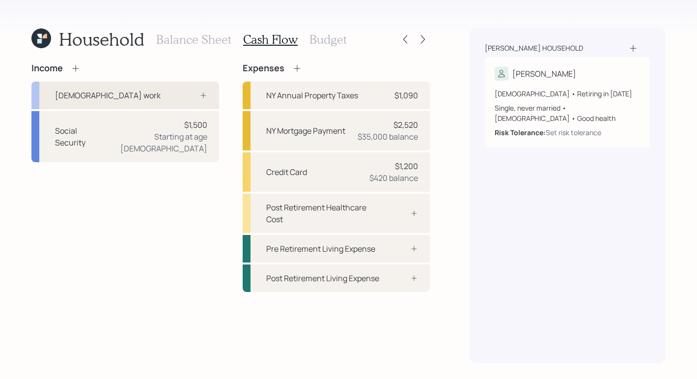
click at [186, 107] on div "Full-time work" at bounding box center [125, 96] width 188 height 28
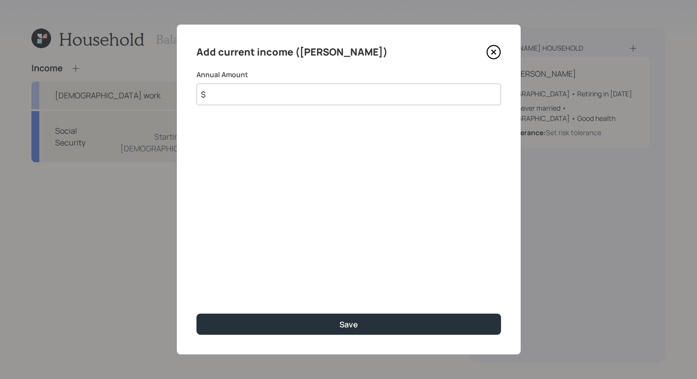
click at [222, 98] on input "$" at bounding box center [349, 95] width 305 height 22
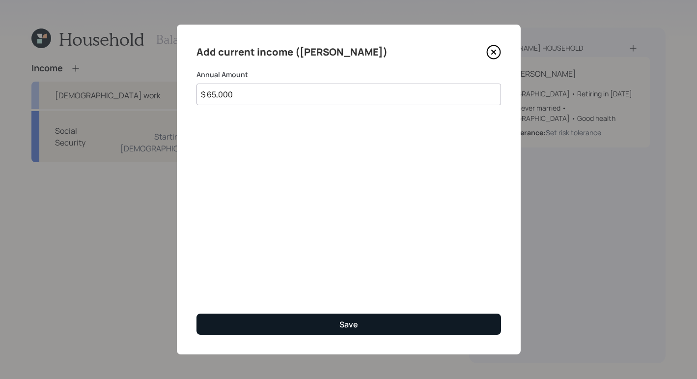
type input "$ 65,000"
click at [372, 324] on button "Save" at bounding box center [349, 324] width 305 height 21
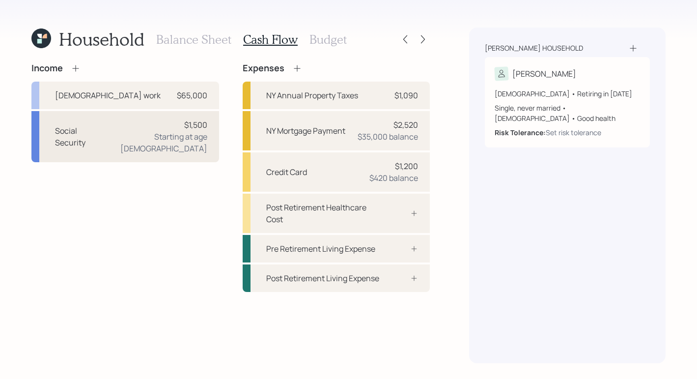
click at [141, 129] on div "Social Security $1,500 Starting at age 65" at bounding box center [125, 136] width 188 height 51
select select "2"
click at [128, 129] on div "Social Security $1,500 Starting at age 65" at bounding box center [125, 136] width 188 height 51
select select "2"
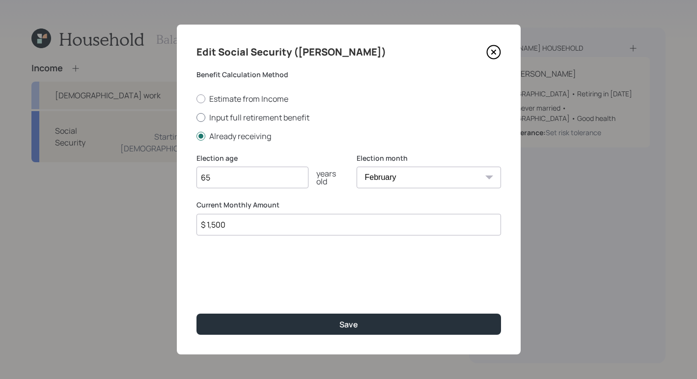
click at [200, 116] on div at bounding box center [201, 117] width 9 height 9
click at [197, 117] on input "Input full retirement benefit" at bounding box center [196, 117] width 0 height 0
radio input "true"
click at [241, 223] on input "$" at bounding box center [349, 225] width 305 height 22
click at [247, 179] on input "65" at bounding box center [253, 178] width 112 height 22
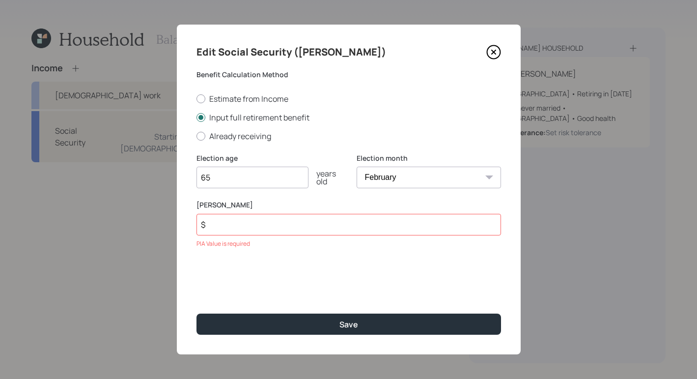
click at [238, 225] on input "$" at bounding box center [349, 225] width 305 height 22
click at [346, 218] on input "$" at bounding box center [349, 225] width 305 height 22
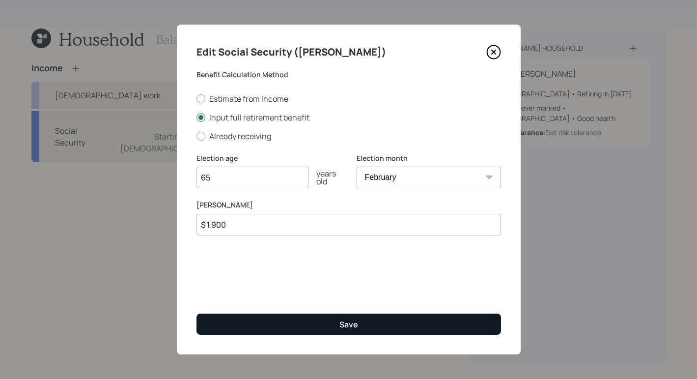
type input "$ 1,900"
click at [368, 317] on button "Save" at bounding box center [349, 324] width 305 height 21
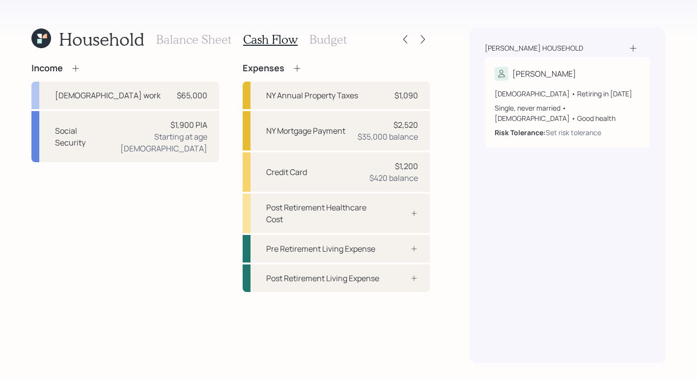
click at [206, 33] on h3 "Balance Sheet" at bounding box center [193, 39] width 75 height 14
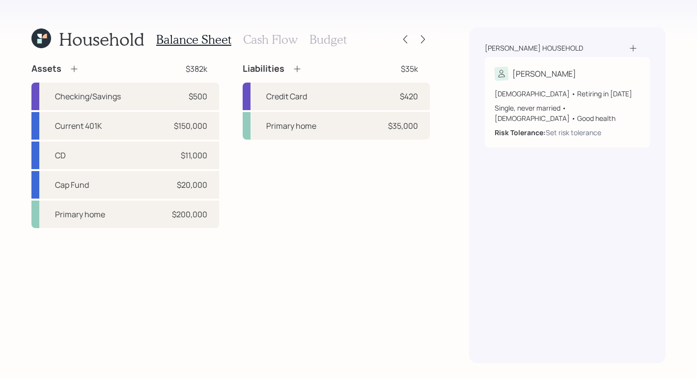
click at [290, 47] on div "Balance Sheet Cash Flow Budget" at bounding box center [251, 40] width 191 height 24
click at [278, 39] on h3 "Cash Flow" at bounding box center [270, 39] width 55 height 14
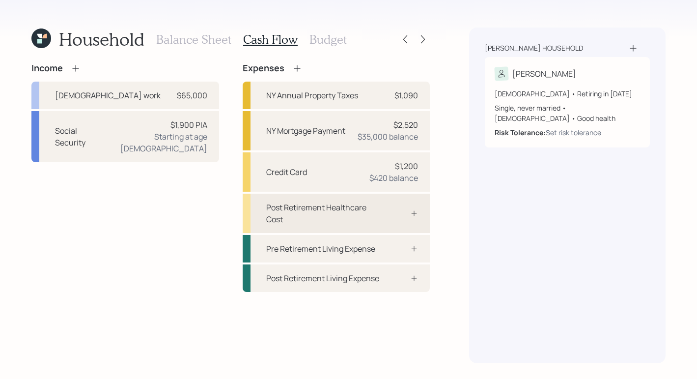
click at [394, 209] on div at bounding box center [403, 213] width 29 height 8
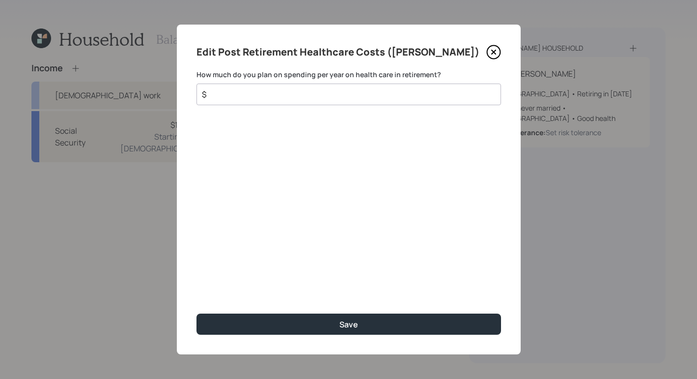
click at [311, 95] on input "$" at bounding box center [345, 94] width 288 height 12
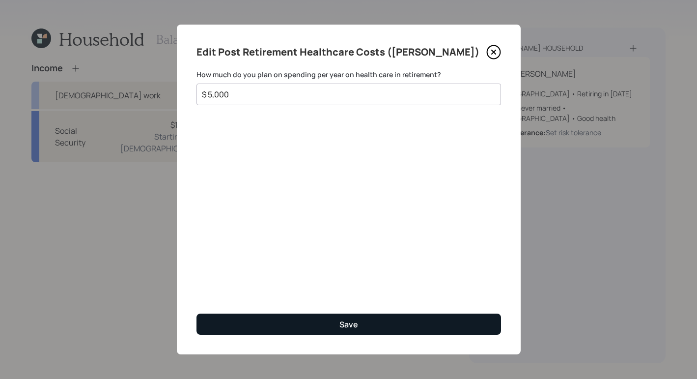
type input "$ 5,000"
click at [388, 319] on button "Save" at bounding box center [349, 324] width 305 height 21
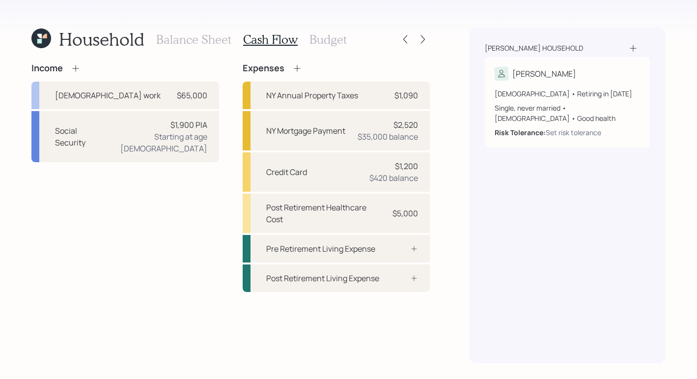
click at [326, 33] on h3 "Budget" at bounding box center [328, 39] width 37 height 14
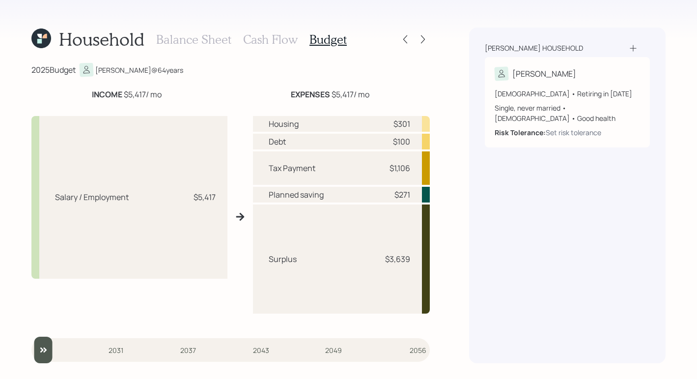
drag, startPoint x: 123, startPoint y: 95, endPoint x: 174, endPoint y: 94, distance: 51.1
click at [172, 88] on div "INCOME $5,417 / mo" at bounding box center [126, 94] width 191 height 12
click at [475, 217] on div "Johnson household Janice 64 years old • Retiring in February 2026 Single, never…" at bounding box center [567, 196] width 197 height 336
drag, startPoint x: 395, startPoint y: 195, endPoint x: 416, endPoint y: 192, distance: 21.4
click at [416, 192] on div "Planned saving $271" at bounding box center [341, 195] width 177 height 16
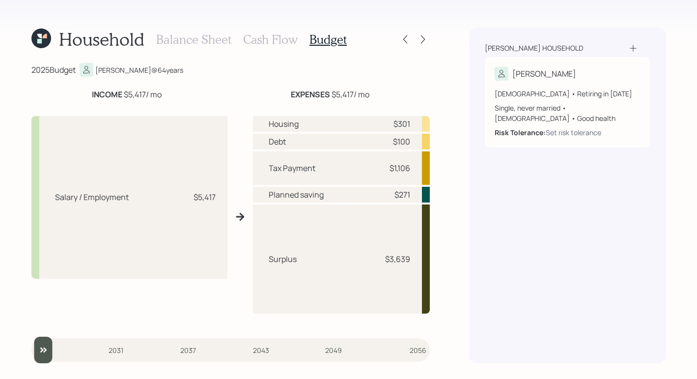
click at [466, 172] on div "Household Balance Sheet Cash Flow Budget 2025 Budget Janice @ 64 years INCOME $…" at bounding box center [348, 189] width 697 height 379
click at [201, 39] on h3 "Balance Sheet" at bounding box center [193, 39] width 75 height 14
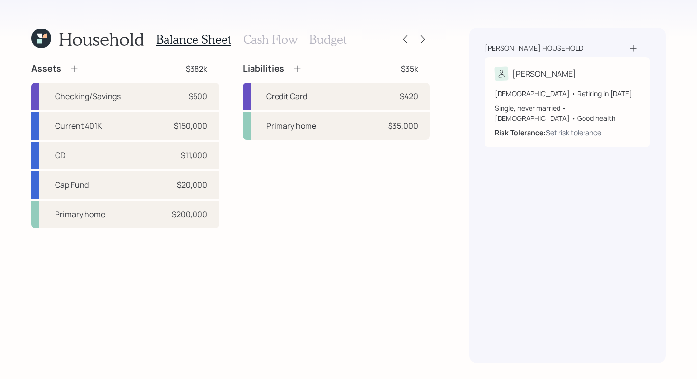
click at [324, 41] on h3 "Budget" at bounding box center [328, 39] width 37 height 14
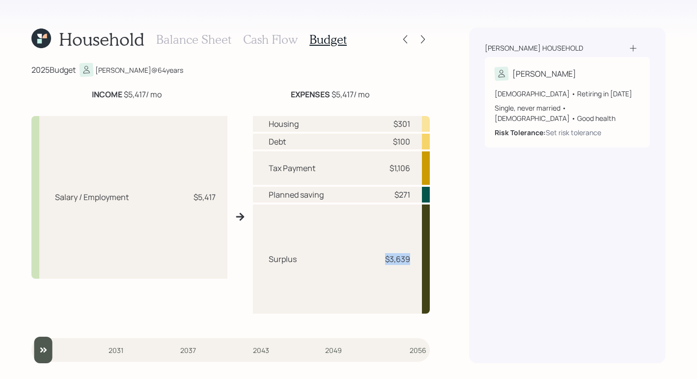
drag, startPoint x: 379, startPoint y: 259, endPoint x: 433, endPoint y: 264, distance: 54.3
click at [436, 258] on div "Household Balance Sheet Cash Flow Budget 2025 Budget Janice @ 64 years INCOME $…" at bounding box center [348, 189] width 697 height 379
click at [456, 248] on div "Household Balance Sheet Cash Flow Budget 2025 Budget Janice @ 64 years INCOME $…" at bounding box center [348, 189] width 697 height 379
click at [181, 33] on h3 "Balance Sheet" at bounding box center [193, 39] width 75 height 14
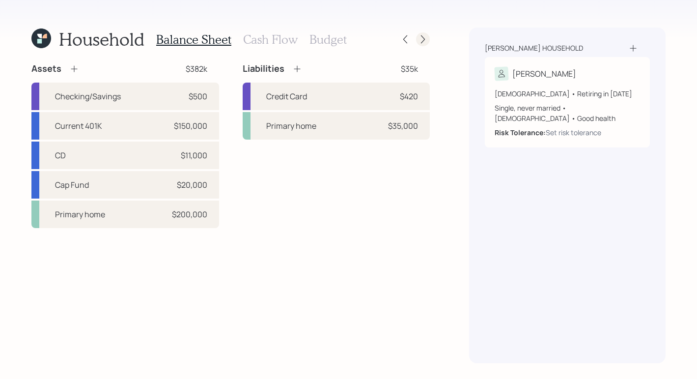
click at [419, 40] on icon at bounding box center [423, 39] width 10 height 10
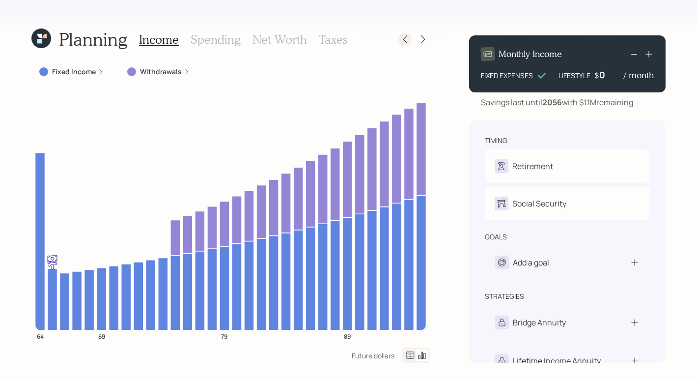
click at [407, 45] on div at bounding box center [406, 39] width 14 height 14
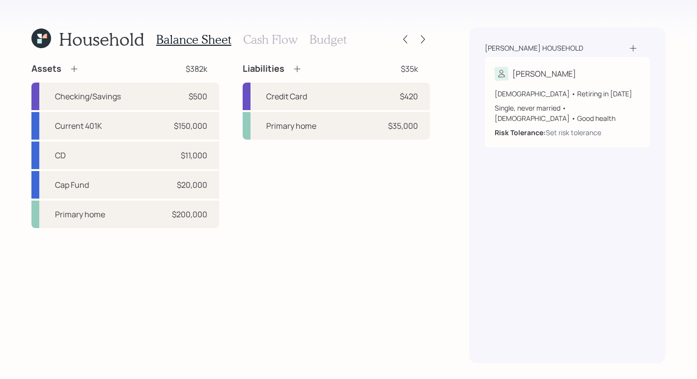
click at [319, 43] on h3 "Budget" at bounding box center [328, 39] width 37 height 14
